Goal: Information Seeking & Learning: Check status

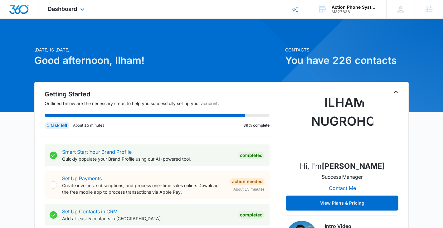
click at [78, 15] on div "Dashboard Apps Reputation Websites Forms CRM Email Social Payments POS Content …" at bounding box center [66, 9] width 57 height 18
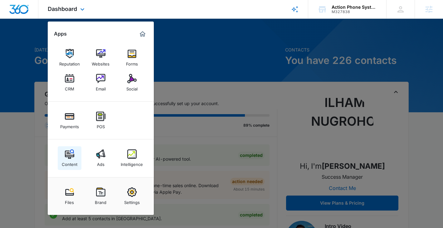
click at [63, 160] on div "Content" at bounding box center [70, 163] width 16 height 8
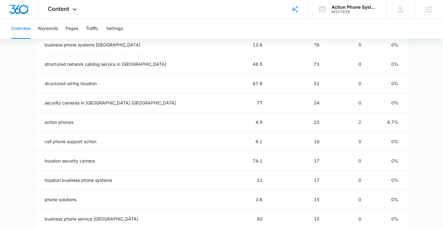
scroll to position [271, 0]
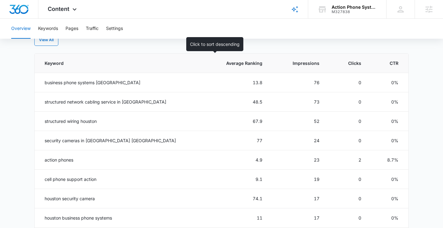
click at [239, 60] on span "Average Ranking" at bounding box center [240, 63] width 44 height 7
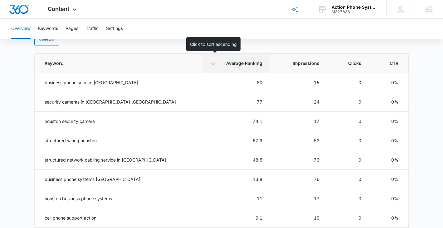
click at [239, 60] on span "Average Ranking" at bounding box center [240, 63] width 44 height 7
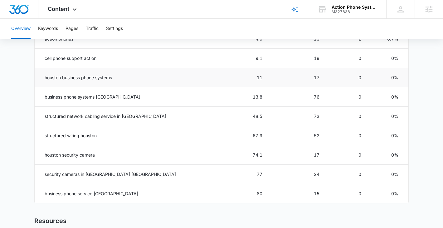
scroll to position [341, 0]
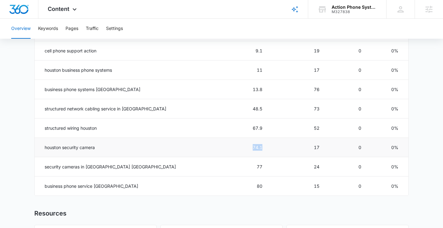
drag, startPoint x: 250, startPoint y: 149, endPoint x: 226, endPoint y: 149, distance: 23.7
click at [226, 149] on td "74.1" at bounding box center [236, 147] width 68 height 19
click at [244, 147] on td "74.1" at bounding box center [236, 147] width 68 height 19
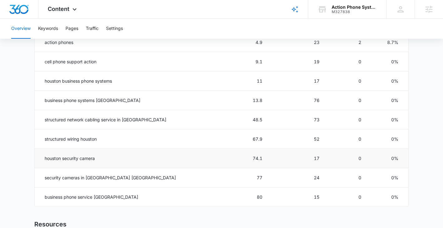
scroll to position [329, 0]
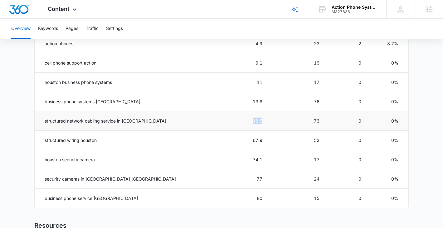
drag, startPoint x: 246, startPoint y: 120, endPoint x: 231, endPoint y: 120, distance: 15.0
click at [231, 120] on td "48.5" at bounding box center [236, 120] width 68 height 19
drag, startPoint x: 251, startPoint y: 98, endPoint x: 227, endPoint y: 98, distance: 23.7
click at [227, 98] on td "13.8" at bounding box center [236, 101] width 68 height 19
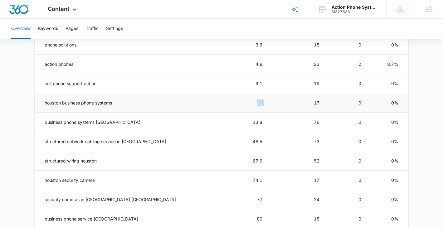
drag, startPoint x: 256, startPoint y: 104, endPoint x: 222, endPoint y: 104, distance: 34.6
click at [221, 104] on tr "houston business phone systems 11 17 0 0%" at bounding box center [221, 102] width 373 height 19
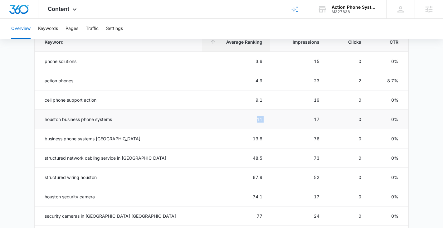
scroll to position [290, 0]
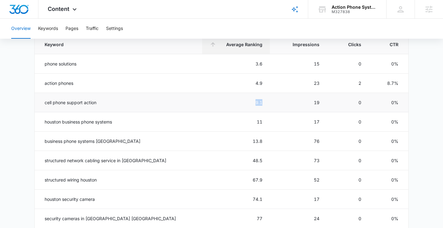
drag, startPoint x: 249, startPoint y: 103, endPoint x: 224, endPoint y: 103, distance: 24.9
click at [224, 103] on td "9.1" at bounding box center [236, 102] width 68 height 19
click at [216, 102] on td "9.1" at bounding box center [236, 102] width 68 height 19
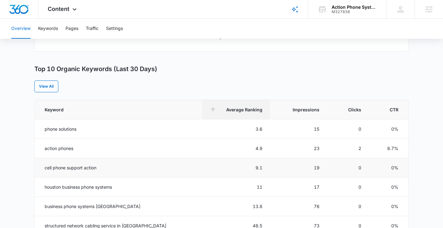
scroll to position [146, 0]
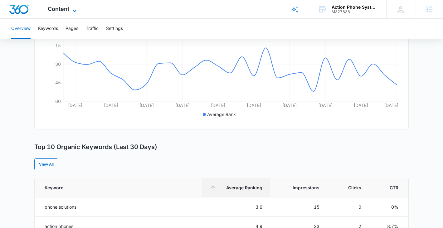
click at [62, 7] on span "Content" at bounding box center [59, 9] width 22 height 7
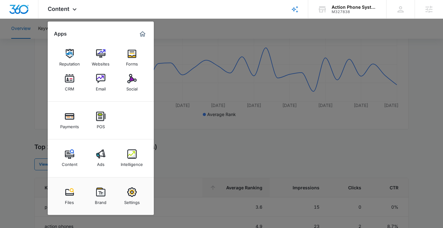
click at [191, 147] on div at bounding box center [221, 114] width 443 height 228
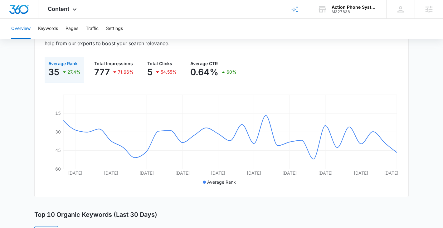
scroll to position [76, 0]
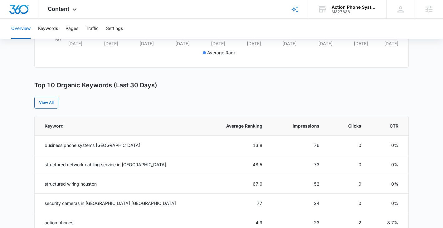
scroll to position [209, 0]
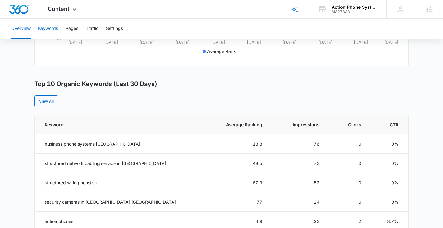
click at [53, 29] on button "Keywords" at bounding box center [48, 29] width 20 height 20
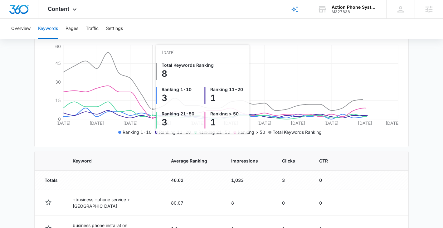
scroll to position [130, 0]
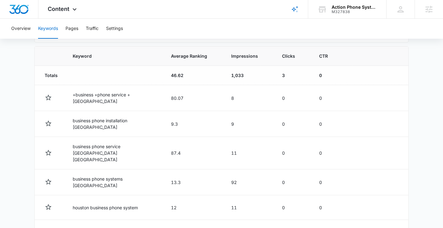
scroll to position [199, 0]
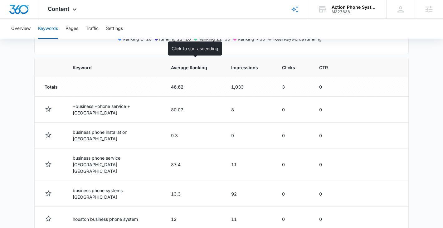
click at [200, 65] on span "Average Ranking" at bounding box center [189, 67] width 36 height 7
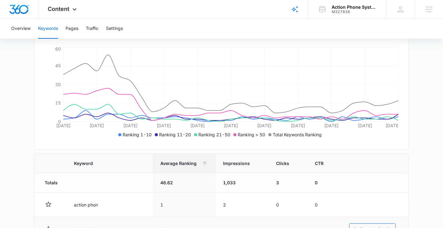
scroll to position [102, 0]
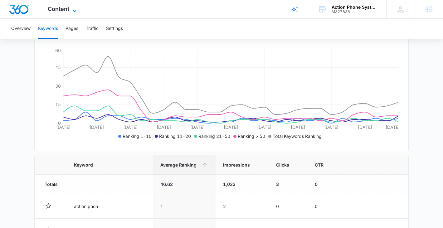
click at [56, 8] on span "Content" at bounding box center [59, 9] width 22 height 7
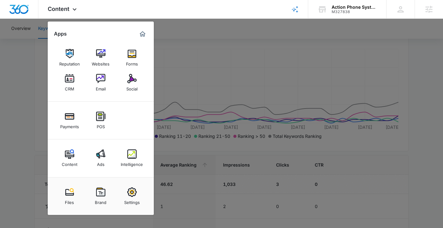
click at [215, 113] on div at bounding box center [221, 114] width 443 height 228
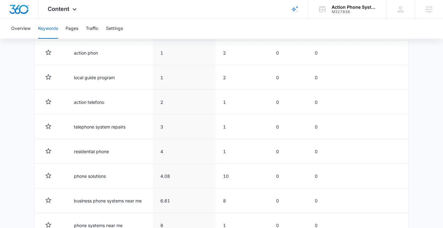
scroll to position [348, 0]
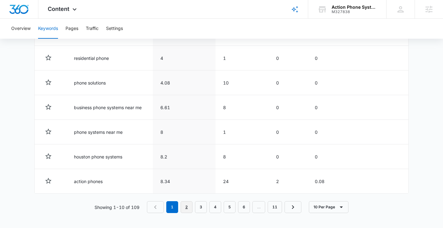
click at [186, 204] on link "2" at bounding box center [186, 207] width 12 height 12
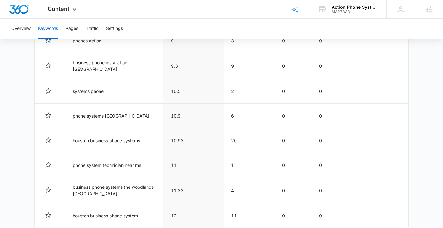
scroll to position [350, 0]
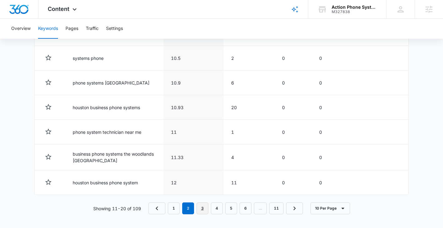
click at [201, 207] on link "3" at bounding box center [202, 208] width 12 height 12
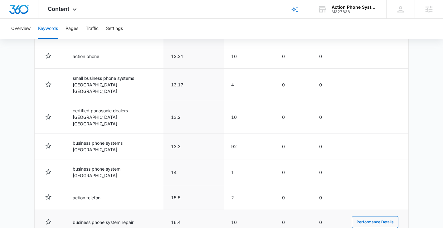
scroll to position [351, 0]
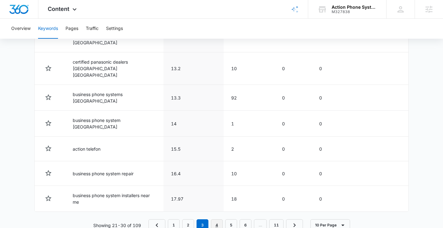
click at [215, 219] on link "4" at bounding box center [217, 225] width 12 height 12
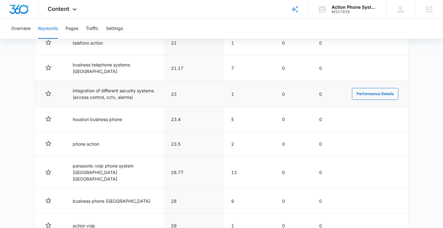
scroll to position [311, 0]
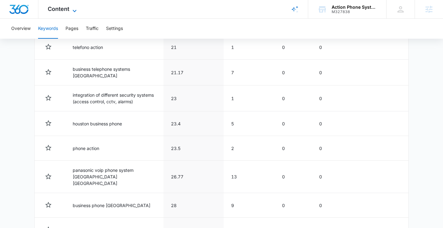
click at [57, 10] on span "Content" at bounding box center [59, 9] width 22 height 7
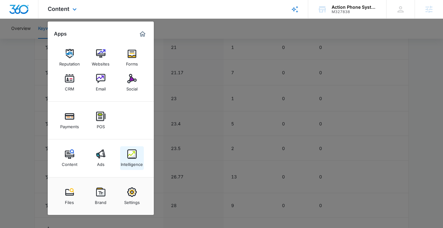
click at [131, 157] on img at bounding box center [131, 153] width 9 height 9
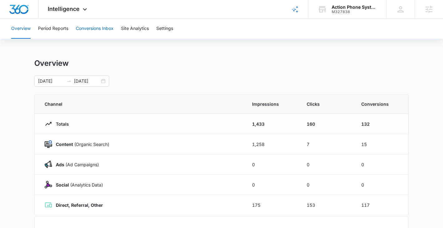
click at [106, 33] on button "Conversions Inbox" at bounding box center [95, 29] width 38 height 20
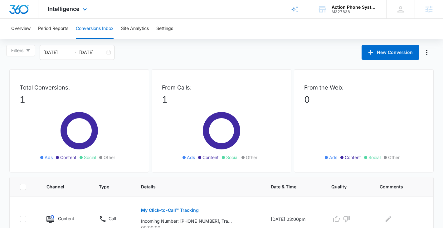
click at [78, 13] on div "Intelligence Apps Reputation Websites Forms CRM Email Social Payments POS Conte…" at bounding box center [68, 9] width 60 height 18
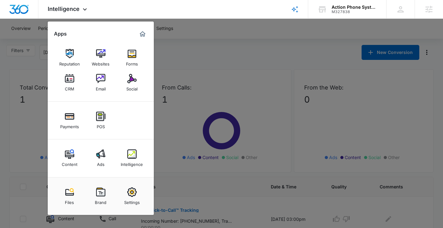
click at [23, 34] on div at bounding box center [221, 114] width 443 height 228
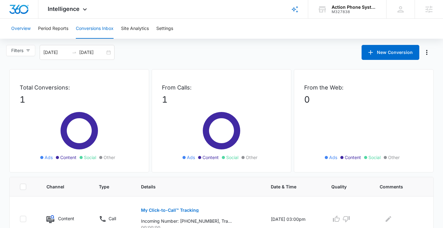
click at [22, 27] on button "Overview" at bounding box center [20, 29] width 19 height 20
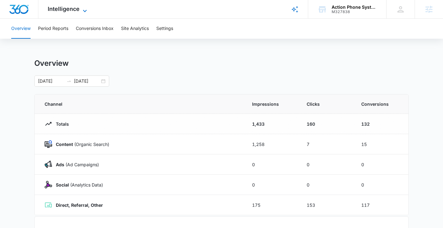
click at [59, 11] on span "Intelligence" at bounding box center [64, 9] width 32 height 7
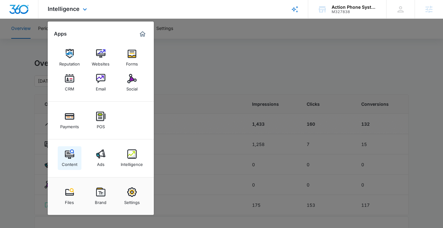
click at [70, 156] on img at bounding box center [69, 153] width 9 height 9
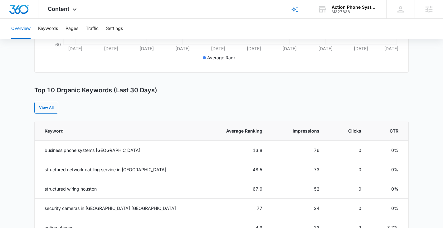
scroll to position [155, 0]
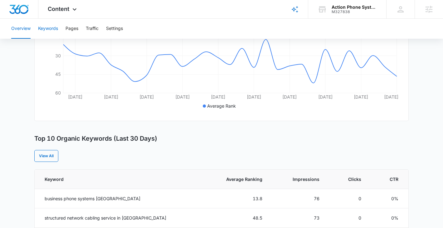
click at [46, 29] on button "Keywords" at bounding box center [48, 29] width 20 height 20
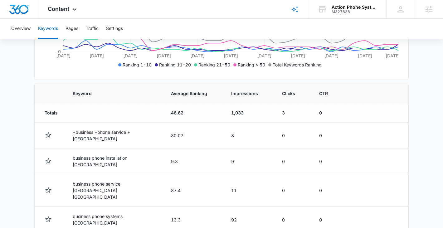
scroll to position [166, 0]
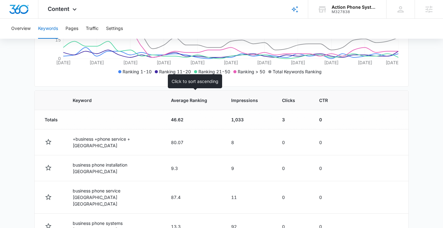
click at [194, 99] on span "Average Ranking" at bounding box center [189, 100] width 36 height 7
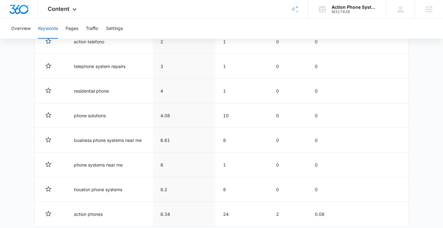
scroll to position [348, 0]
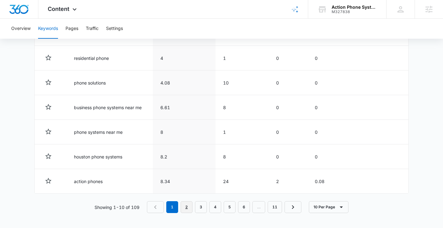
click at [188, 210] on link "2" at bounding box center [186, 207] width 12 height 12
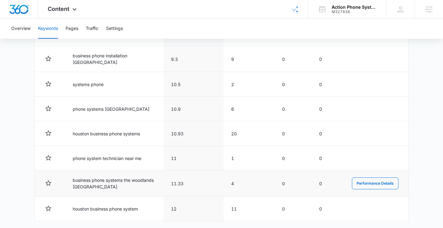
scroll to position [350, 0]
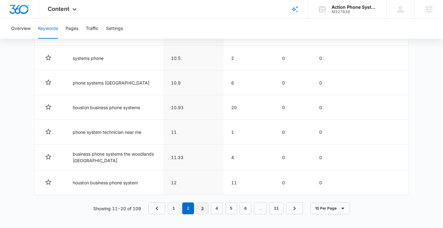
click at [201, 206] on link "3" at bounding box center [202, 208] width 12 height 12
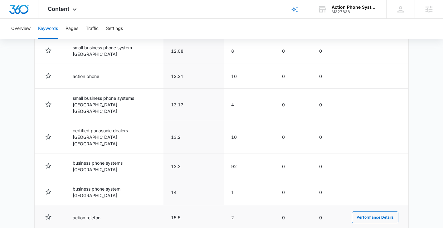
scroll to position [351, 0]
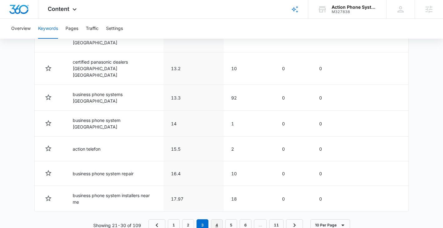
click at [217, 219] on link "4" at bounding box center [217, 225] width 12 height 12
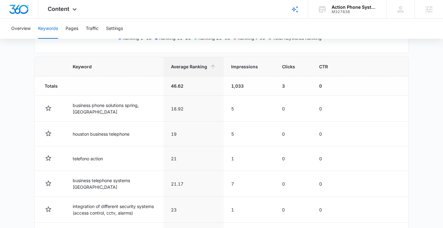
scroll to position [235, 0]
